Goal: Transaction & Acquisition: Purchase product/service

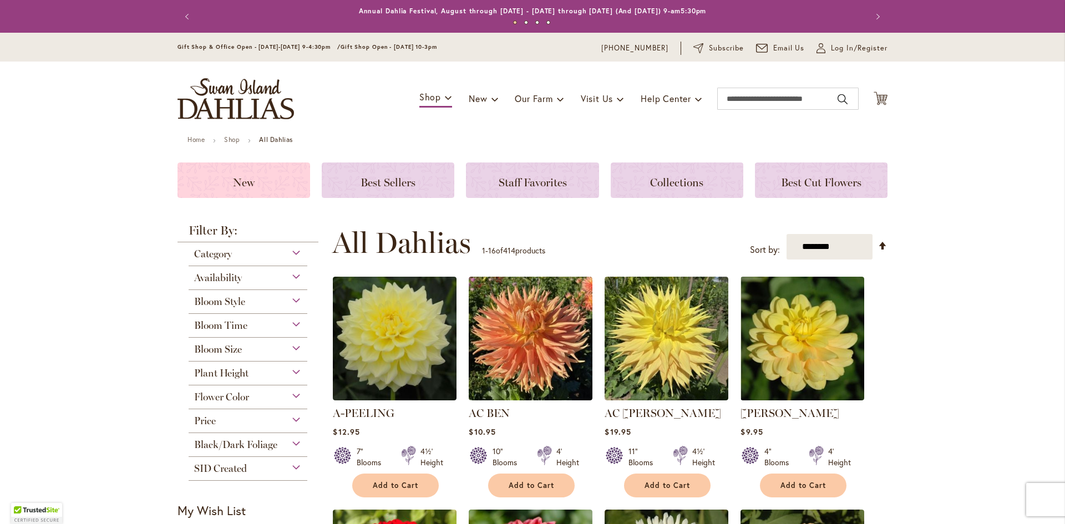
click at [216, 180] on h3 "New" at bounding box center [244, 180] width 106 height 12
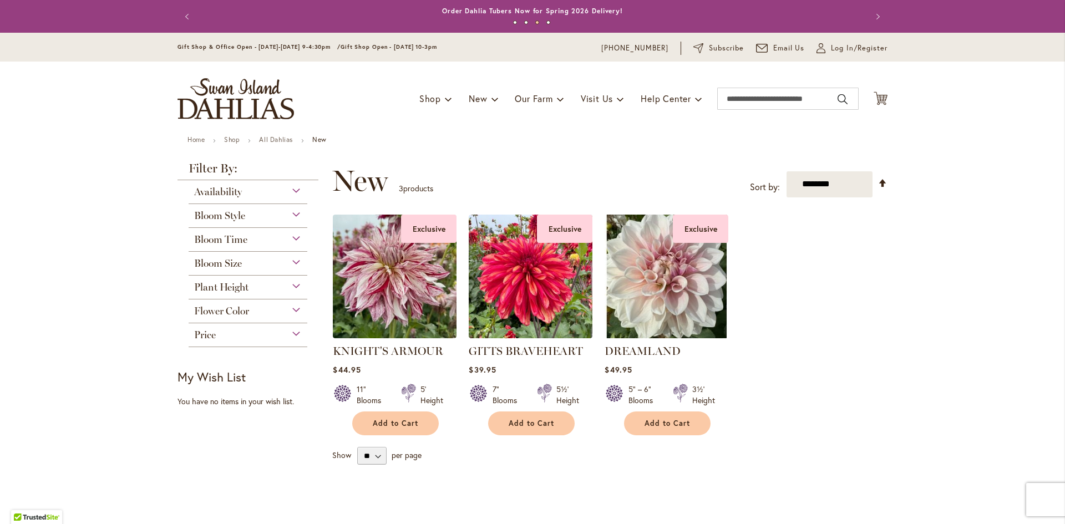
click at [291, 307] on div "Flower Color" at bounding box center [248, 308] width 119 height 18
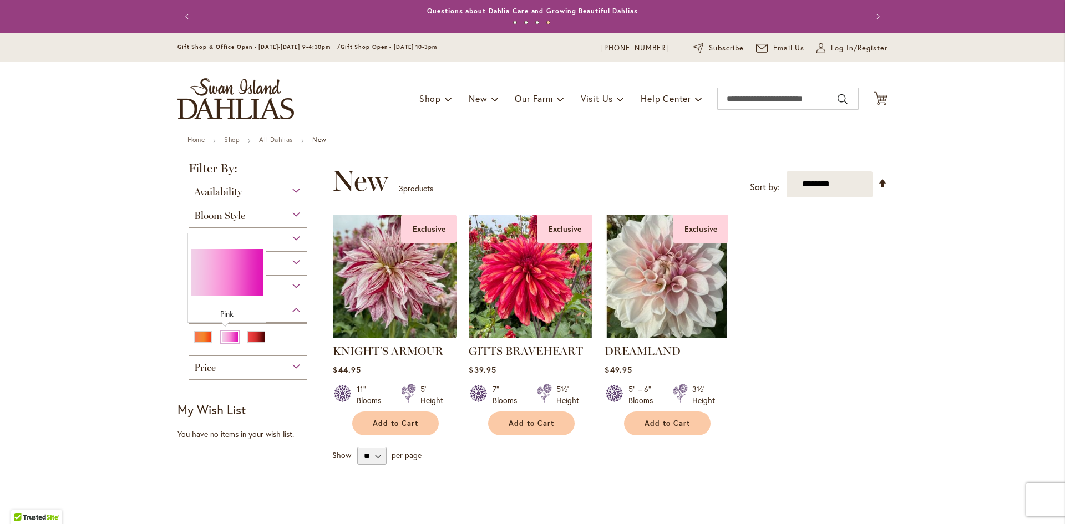
click at [224, 336] on div "Pink" at bounding box center [230, 337] width 18 height 12
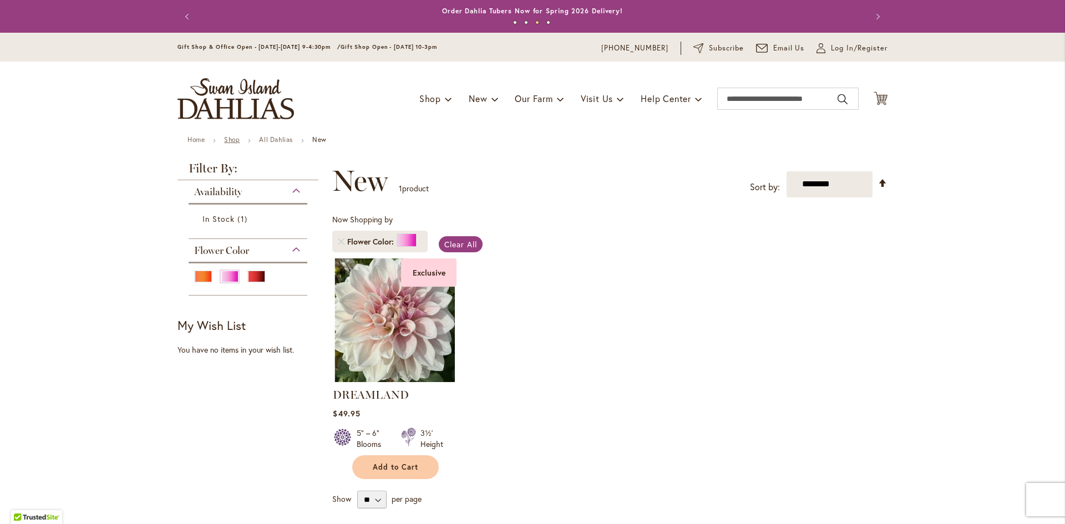
click at [229, 140] on link "Shop" at bounding box center [232, 139] width 16 height 8
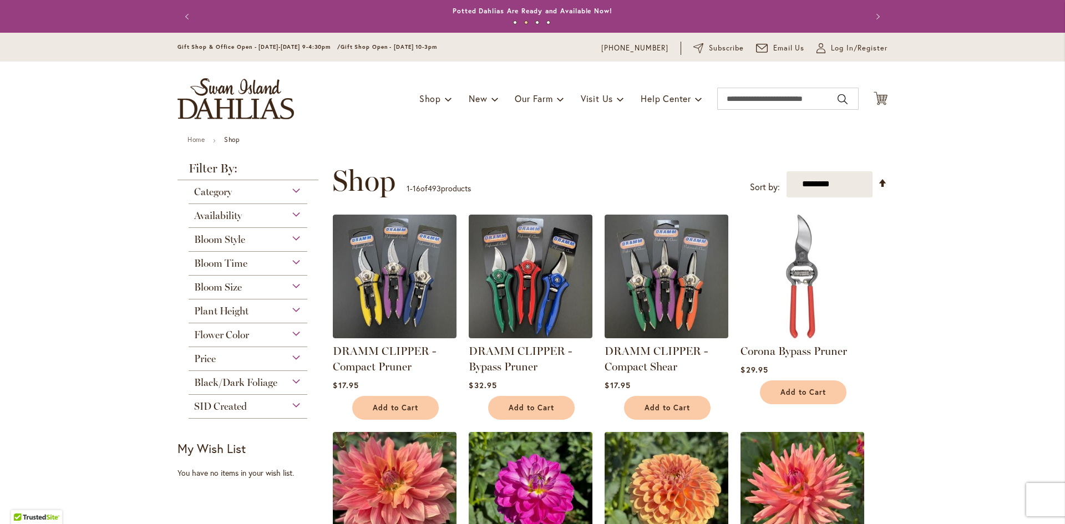
click at [291, 335] on div "Flower Color" at bounding box center [248, 332] width 119 height 18
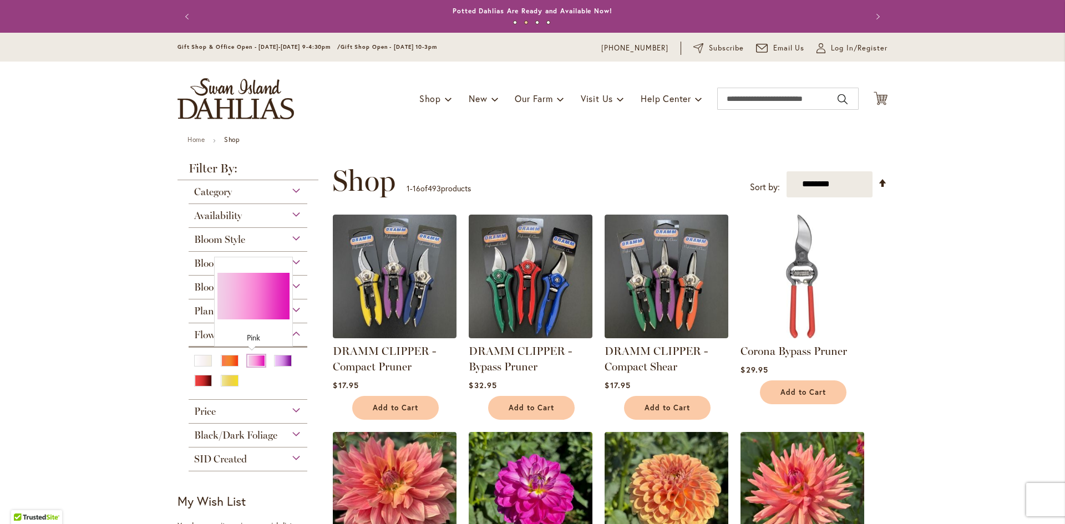
click at [247, 362] on div "Pink" at bounding box center [256, 361] width 18 height 12
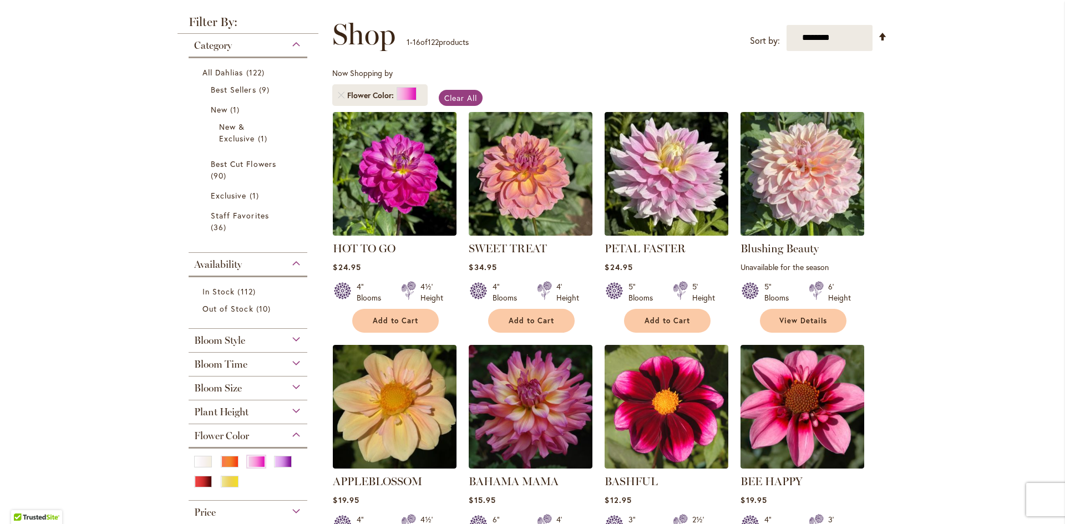
scroll to position [166, 0]
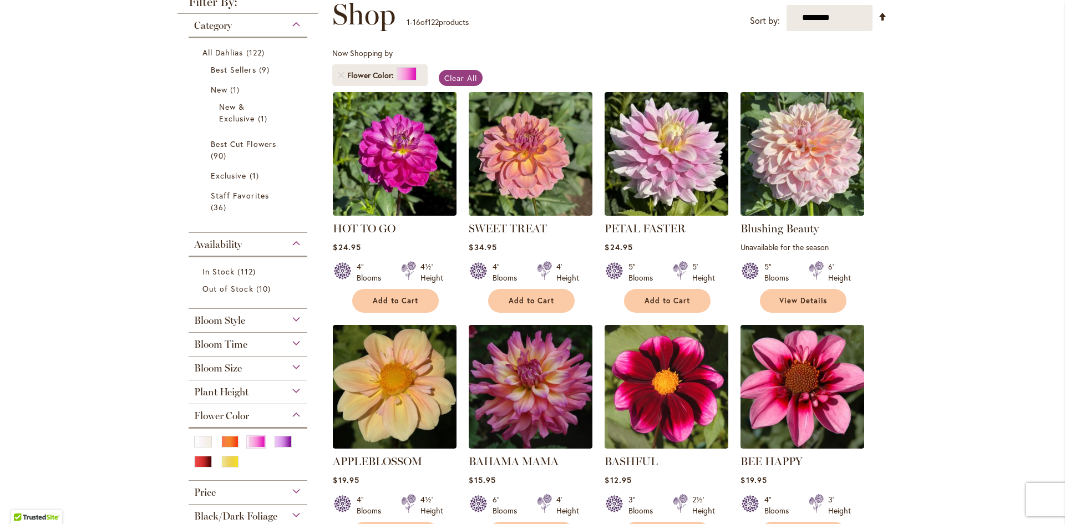
click at [294, 343] on div "Bloom Time" at bounding box center [248, 342] width 119 height 18
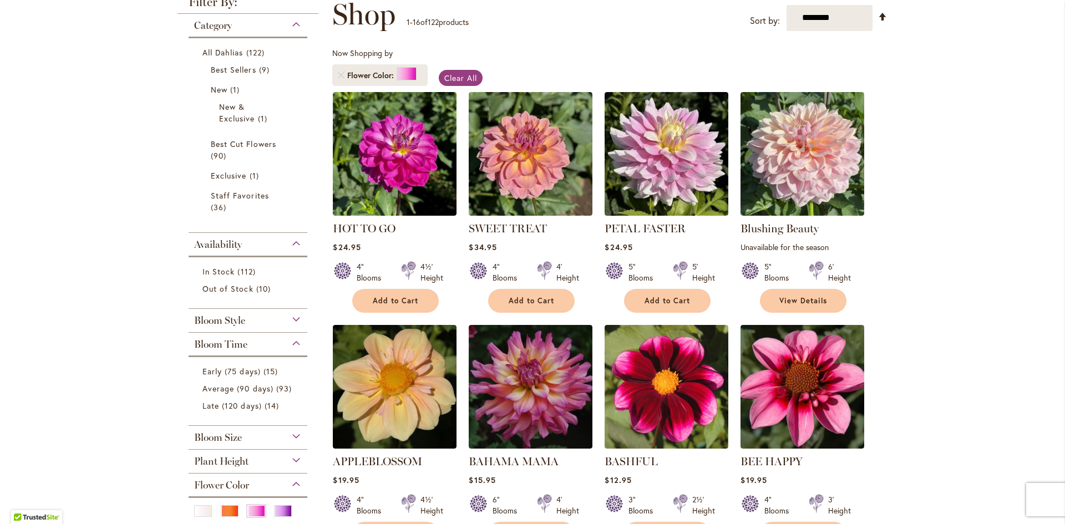
click at [294, 343] on div "Bloom Time" at bounding box center [248, 342] width 119 height 18
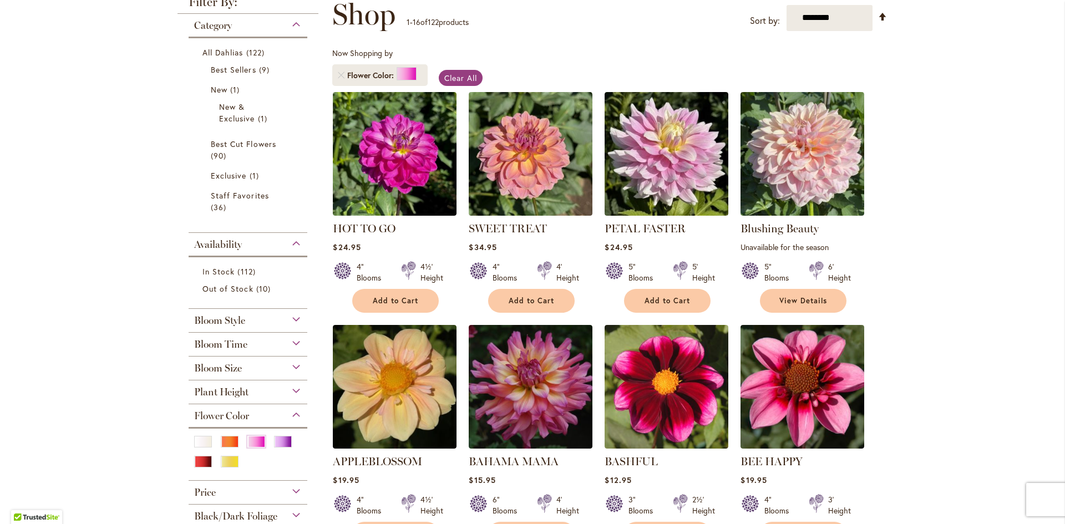
click at [292, 367] on div "Bloom Size" at bounding box center [248, 366] width 119 height 18
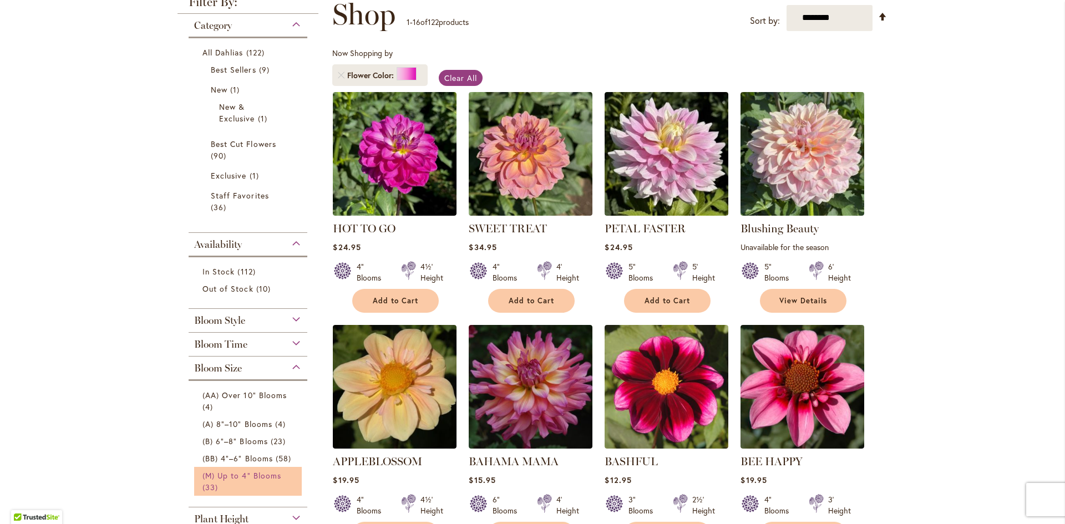
click at [266, 472] on span "(M) Up to 4" Blooms" at bounding box center [241, 475] width 79 height 11
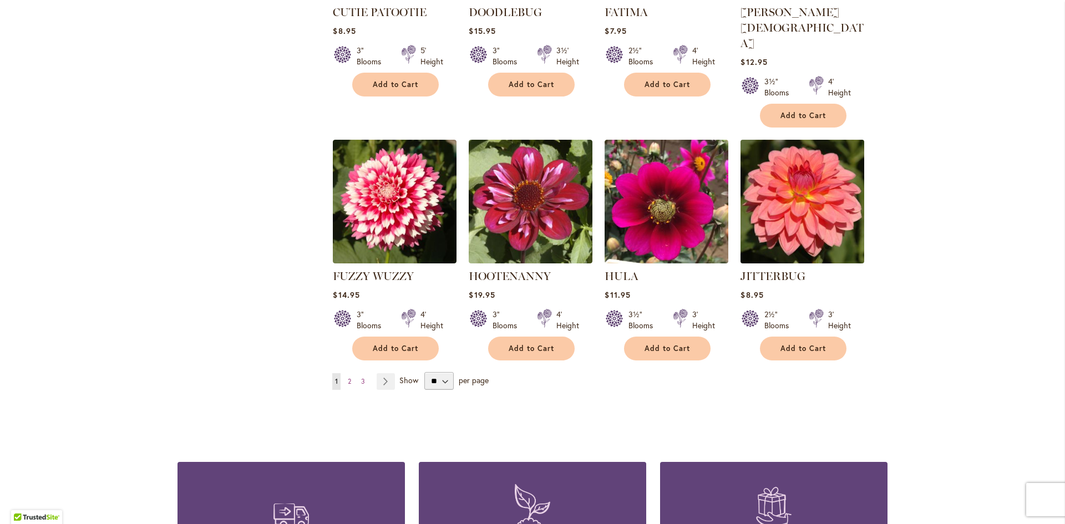
scroll to position [887, 0]
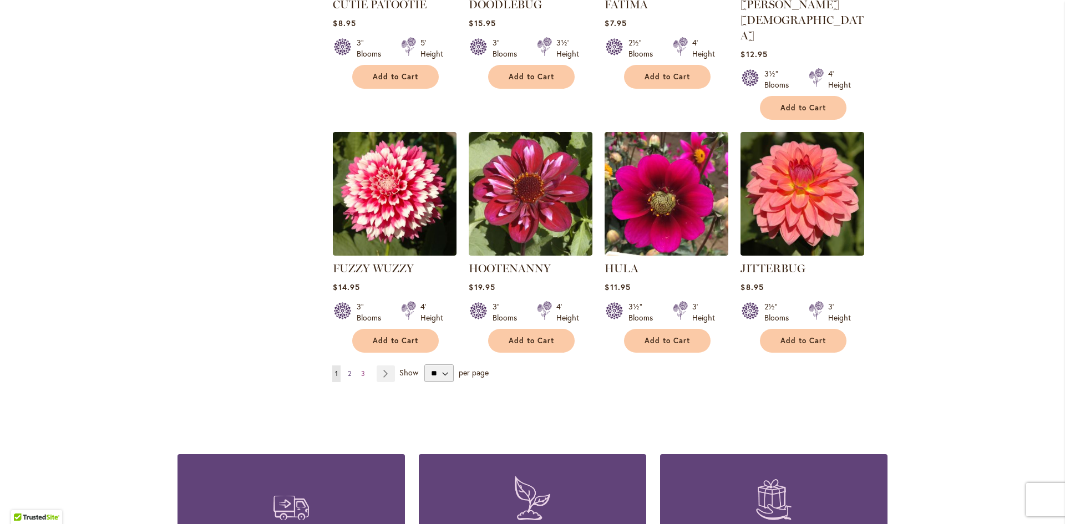
click at [348, 369] on span "2" at bounding box center [349, 373] width 3 height 8
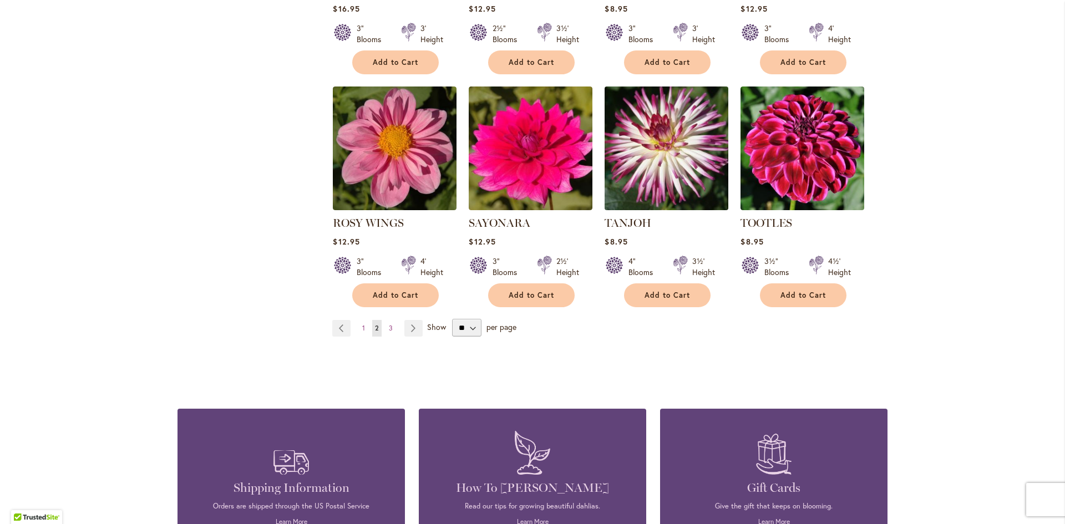
scroll to position [887, 0]
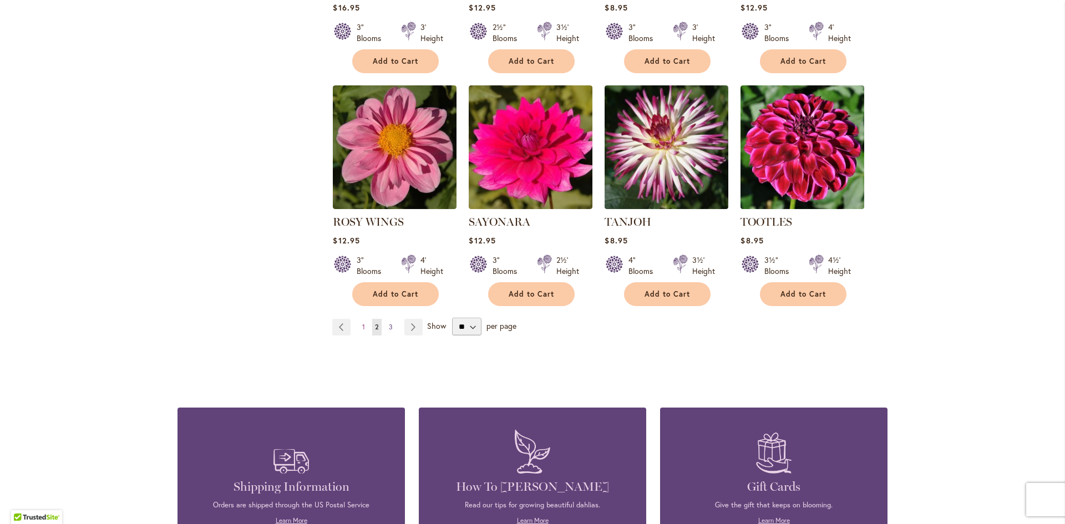
click at [389, 323] on span "3" at bounding box center [391, 327] width 4 height 8
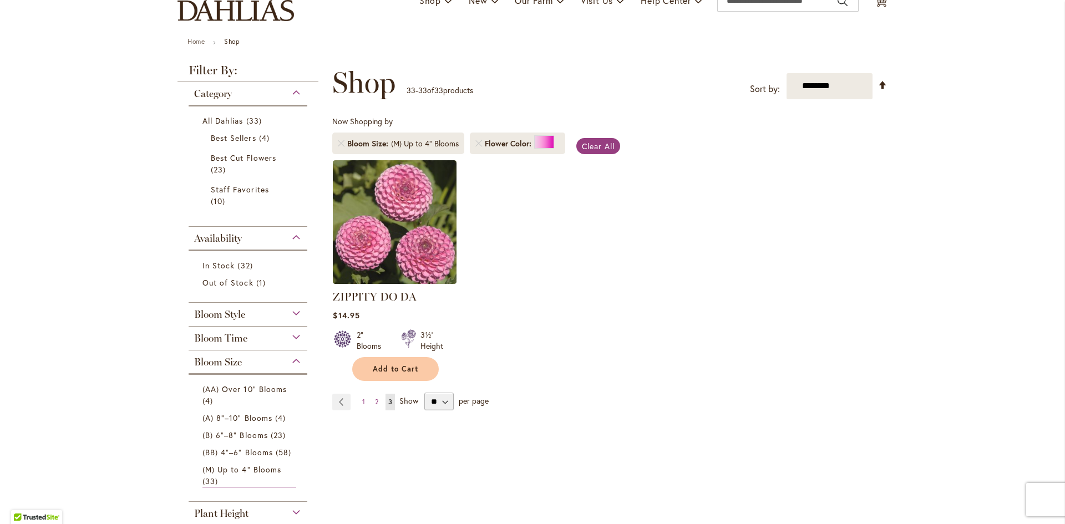
scroll to position [111, 0]
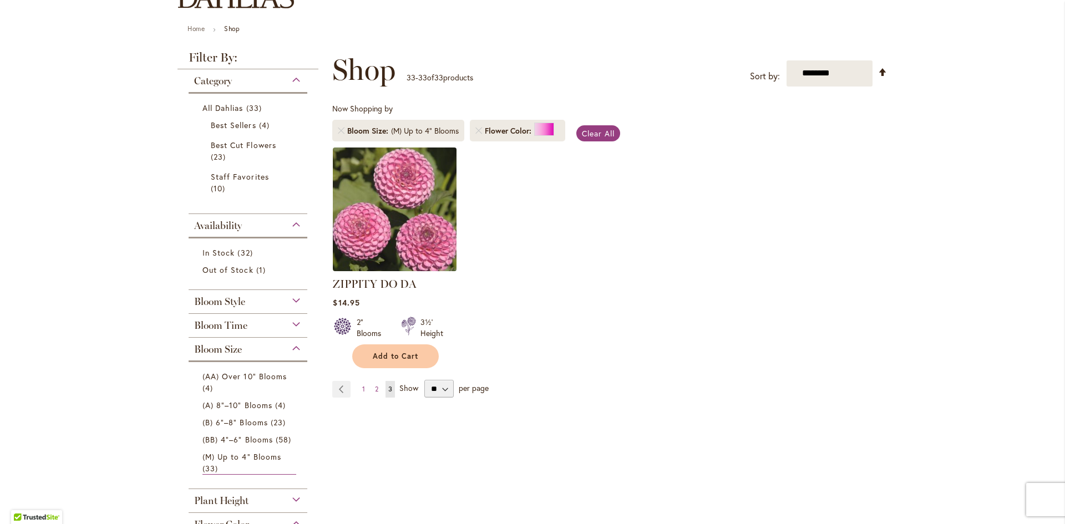
click at [425, 205] on img at bounding box center [395, 209] width 130 height 130
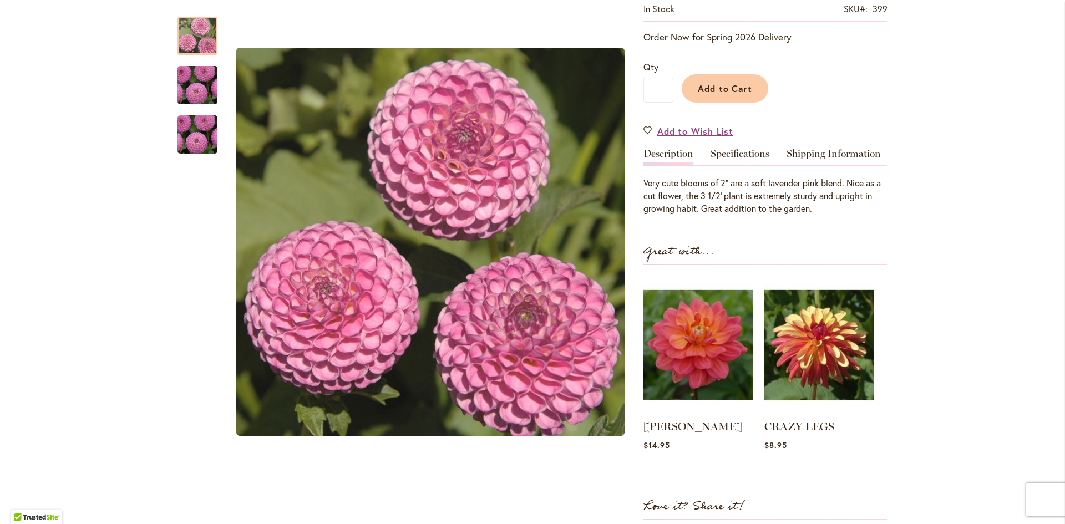
scroll to position [222, 0]
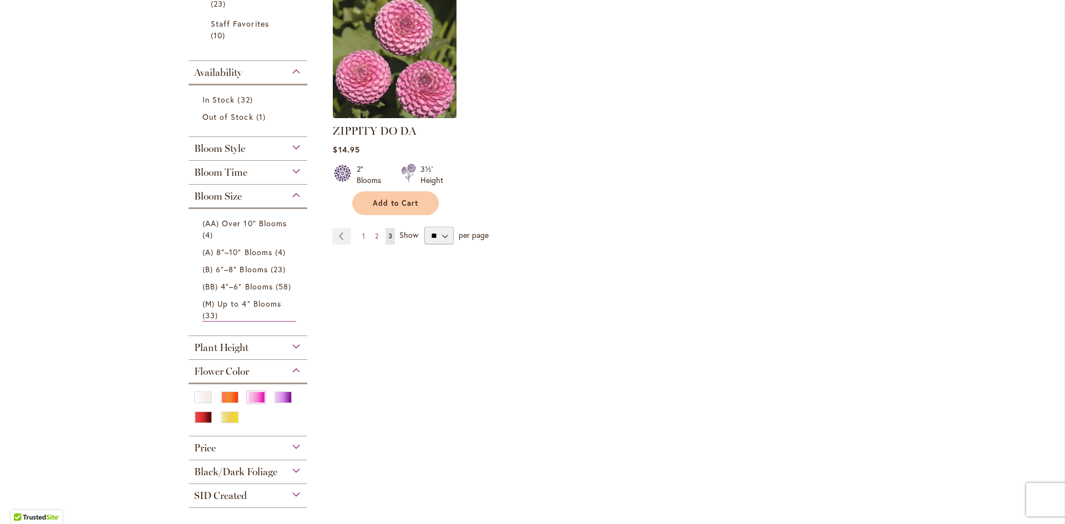
scroll to position [277, 0]
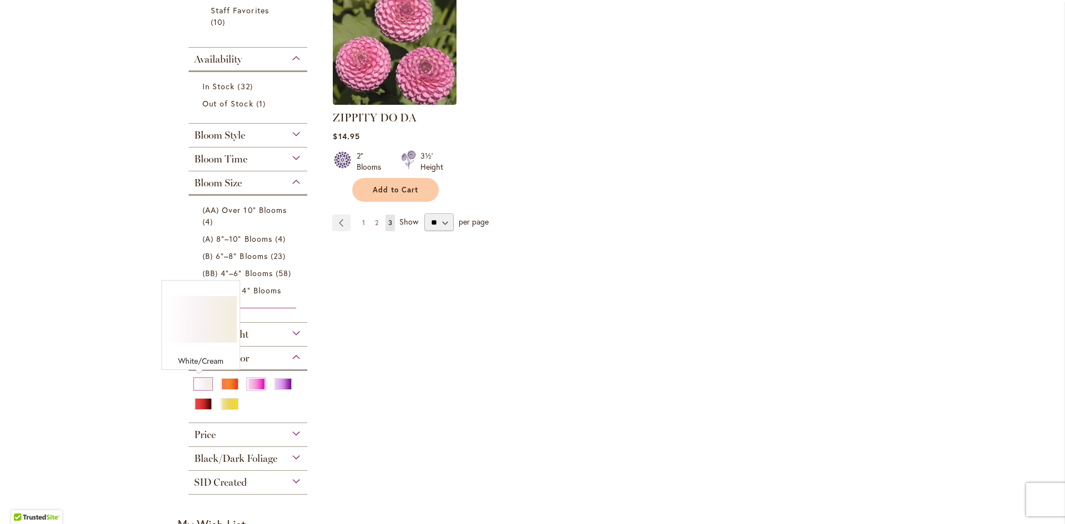
click at [194, 384] on div "White/Cream" at bounding box center [203, 384] width 18 height 12
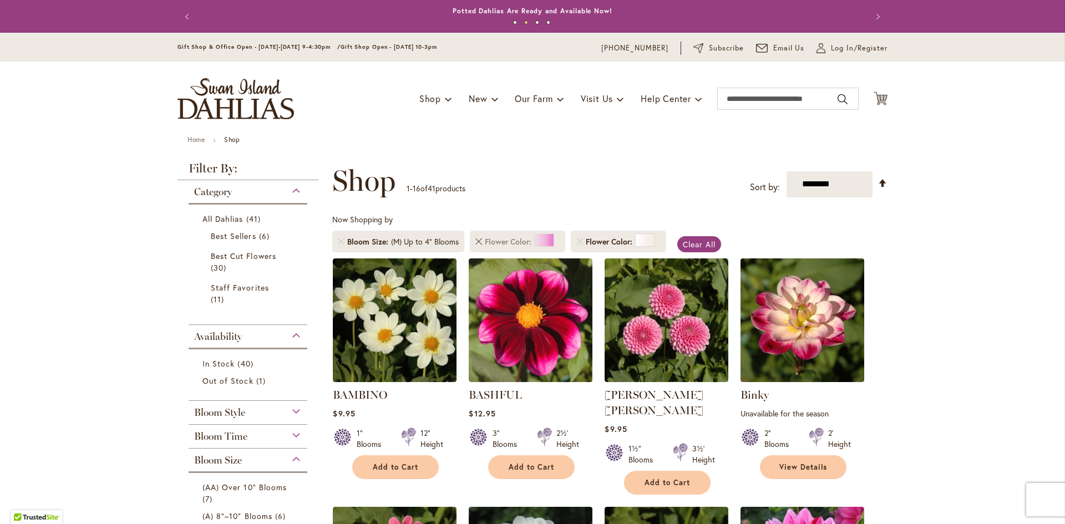
click at [475, 241] on link "Remove Flower Color Pink" at bounding box center [478, 241] width 7 height 7
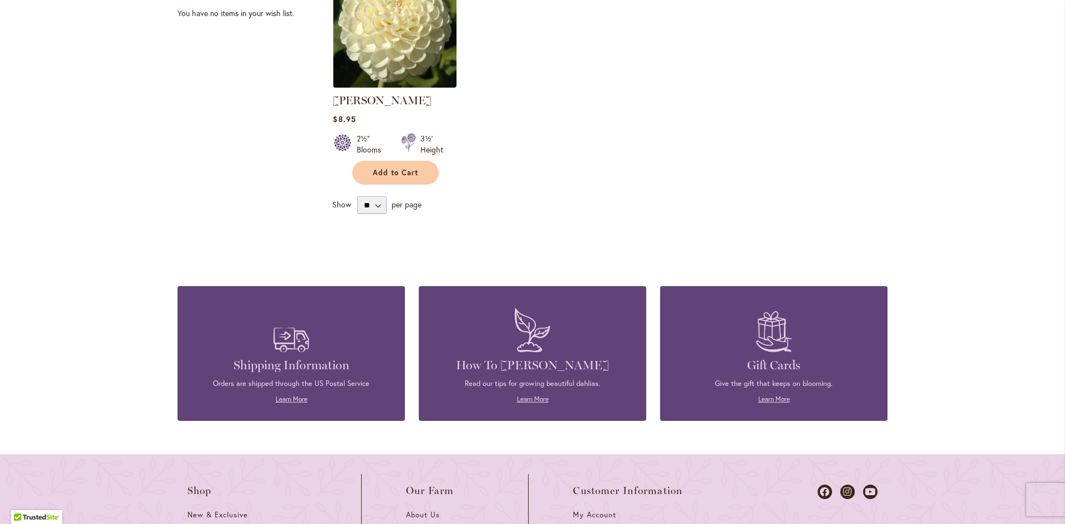
scroll to position [555, 0]
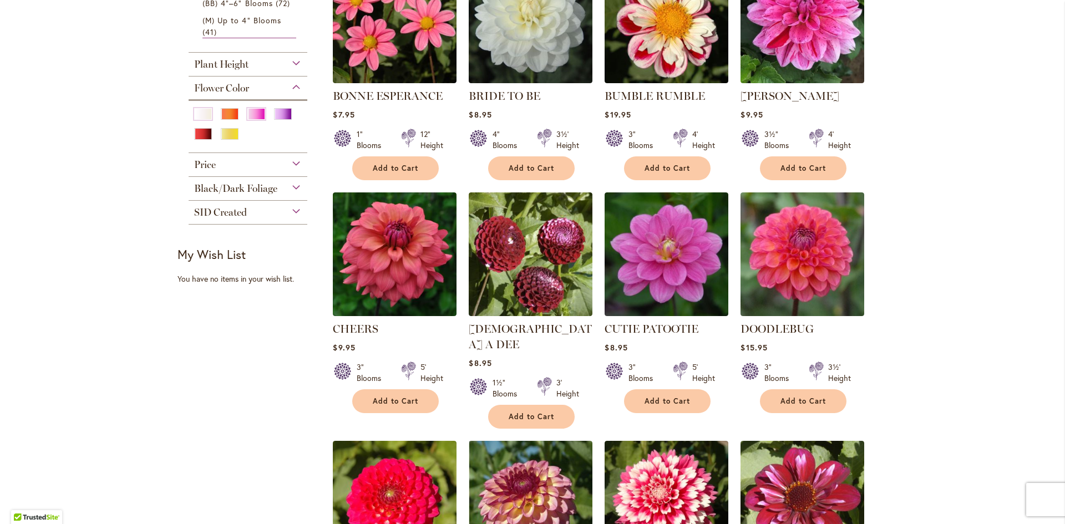
scroll to position [555, 0]
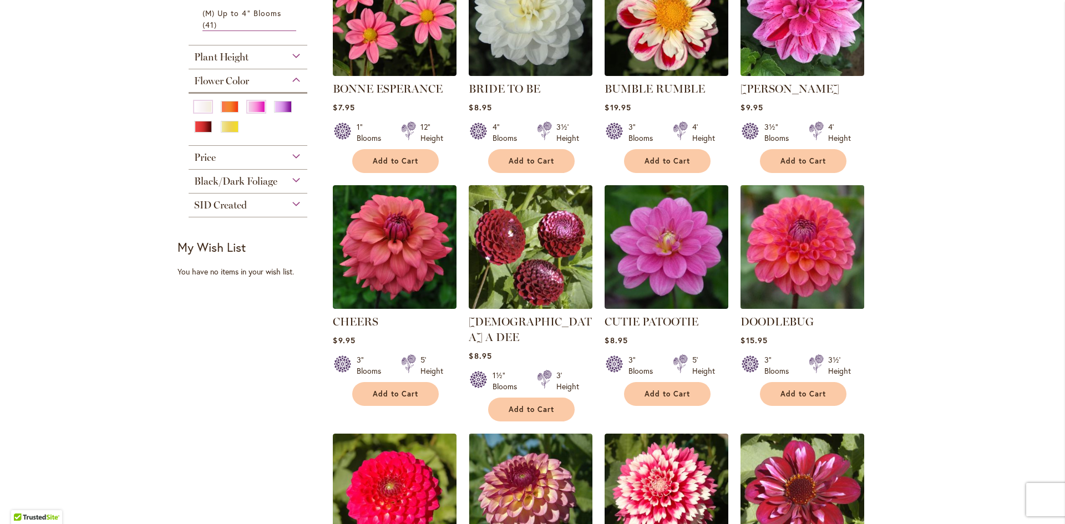
click at [835, 248] on img at bounding box center [803, 247] width 130 height 130
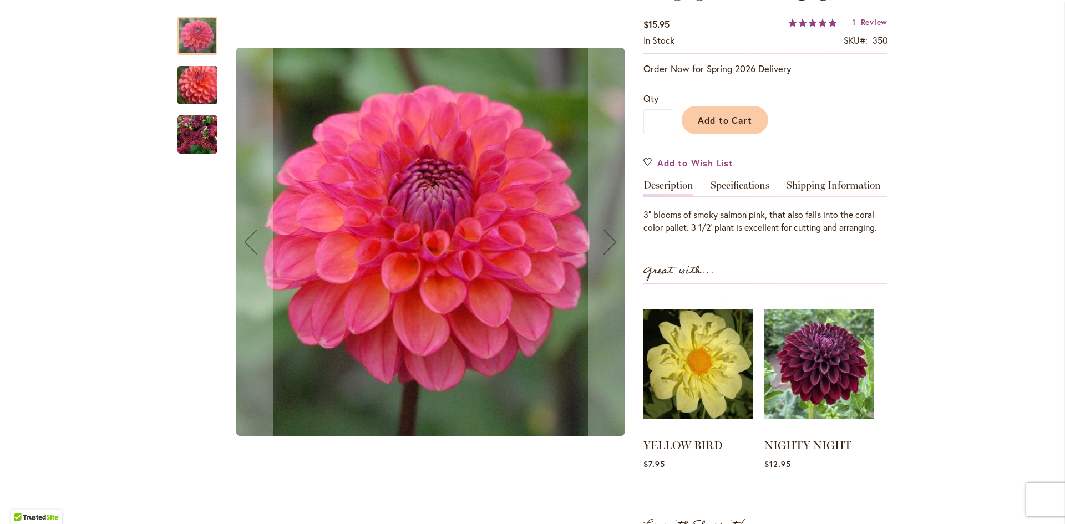
scroll to position [55, 0]
